Goal: Connect with others: Connect with others

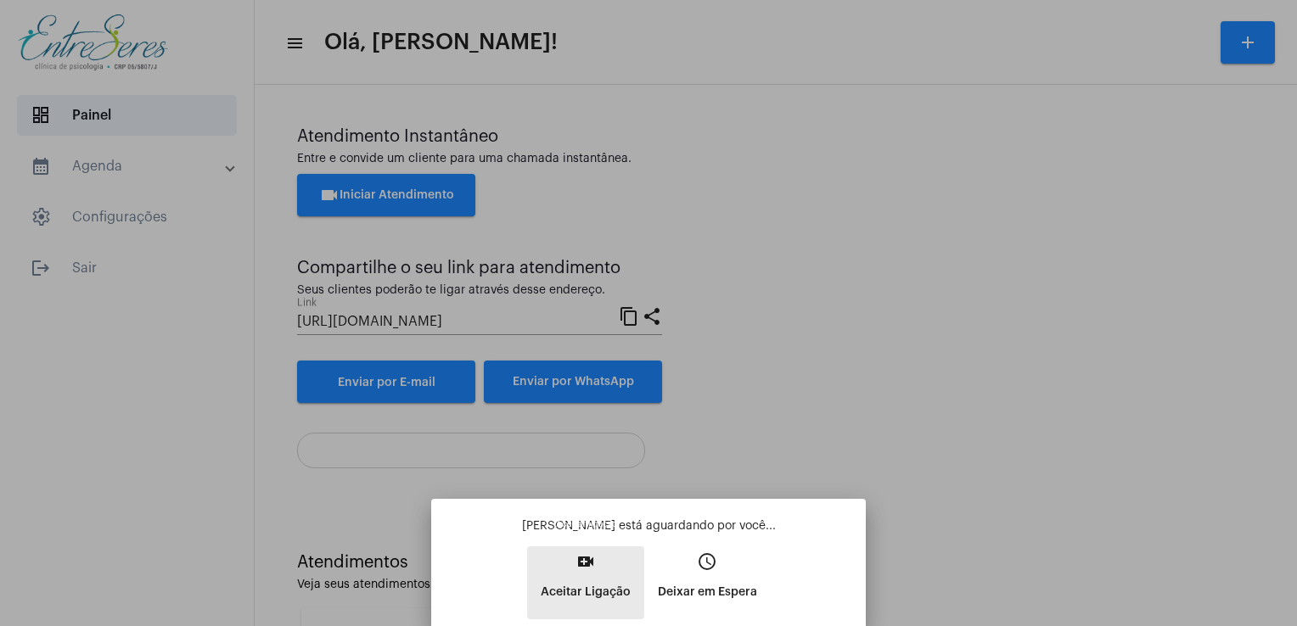
click at [593, 569] on mat-icon "video_call" at bounding box center [585, 562] width 20 height 20
